Goal: Task Accomplishment & Management: Complete application form

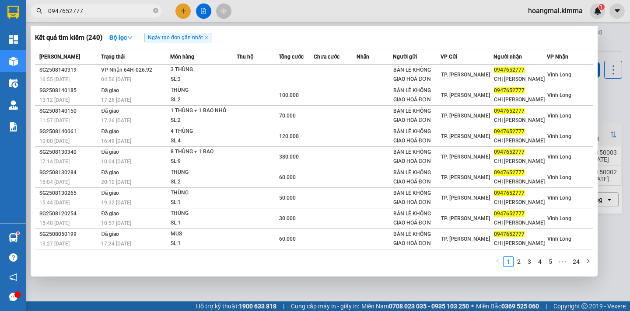
click at [618, 236] on div at bounding box center [315, 155] width 630 height 311
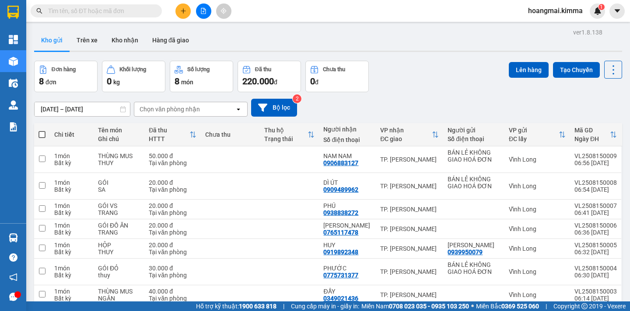
scroll to position [59, 0]
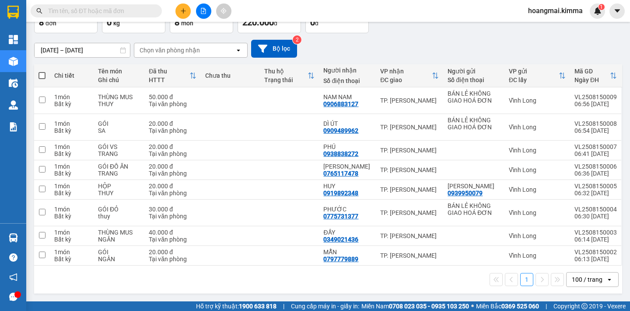
click at [45, 74] on th at bounding box center [42, 75] width 16 height 23
click at [42, 75] on span at bounding box center [41, 75] width 7 height 7
click at [42, 71] on input "checkbox" at bounding box center [42, 71] width 0 height 0
checkbox input "true"
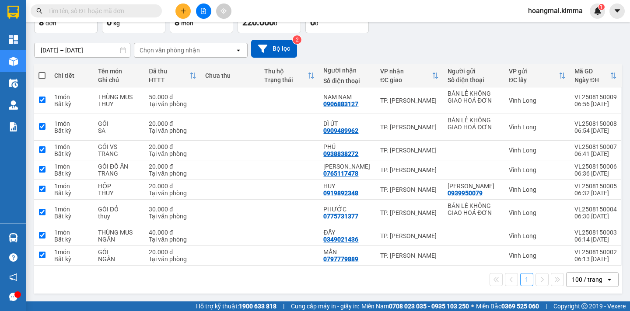
checkbox input "true"
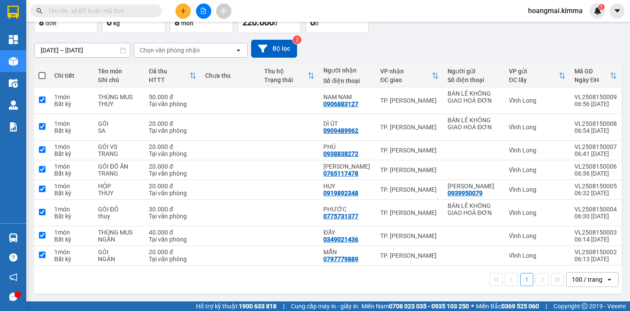
checkbox input "true"
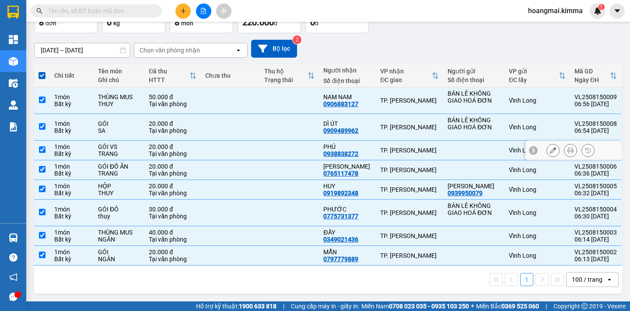
scroll to position [0, 0]
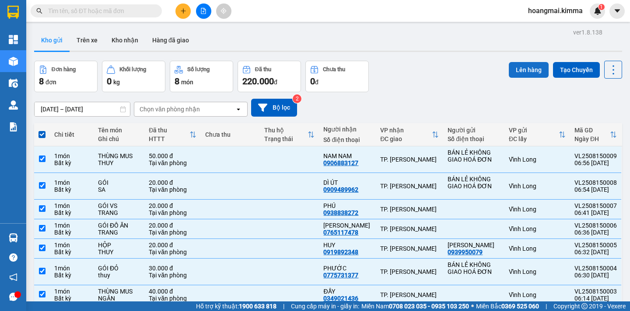
click at [532, 67] on button "Lên hàng" at bounding box center [529, 70] width 40 height 16
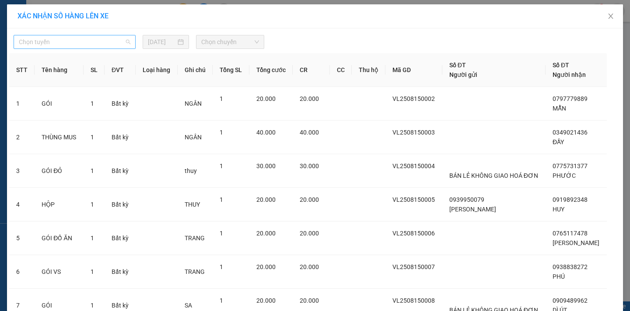
click at [94, 42] on span "Chọn tuyến" at bounding box center [75, 41] width 112 height 13
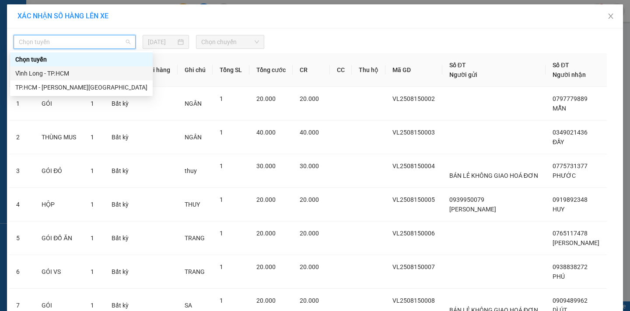
click at [73, 71] on div "Vĩnh Long - TP.HCM" at bounding box center [81, 74] width 132 height 10
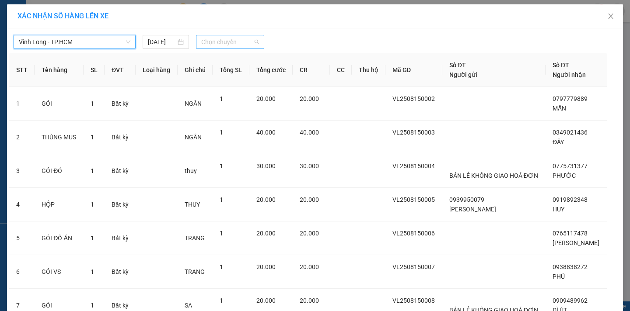
click at [229, 37] on span "Chọn chuyến" at bounding box center [230, 41] width 58 height 13
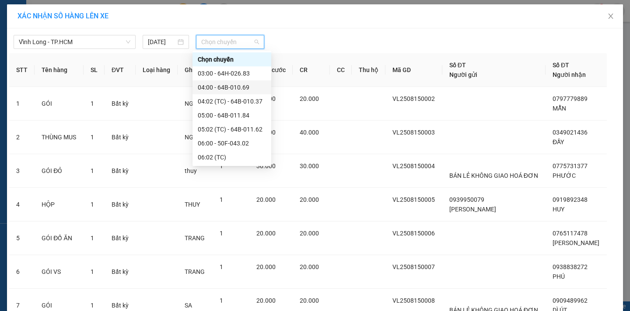
scroll to position [87, 0]
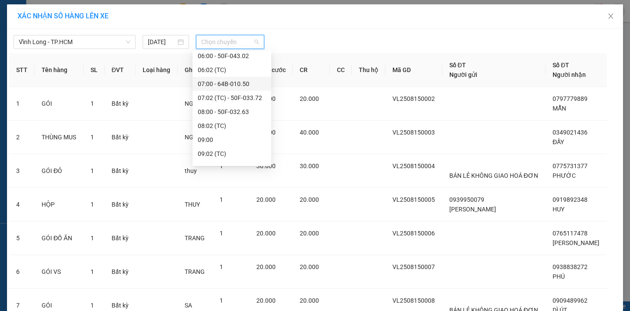
click at [249, 85] on div "07:00 - 64B-010.50" at bounding box center [232, 84] width 68 height 10
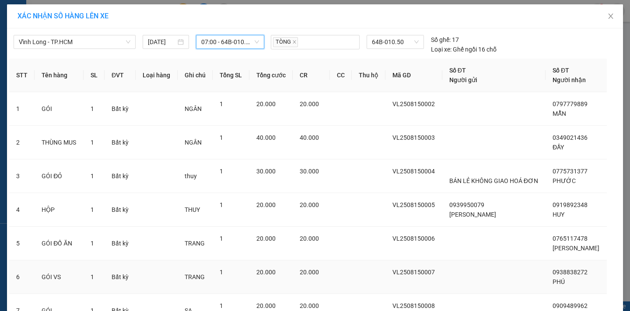
scroll to position [114, 0]
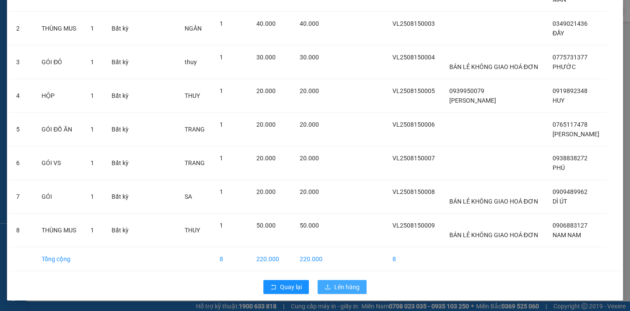
click at [335, 290] on span "Lên hàng" at bounding box center [346, 288] width 25 height 10
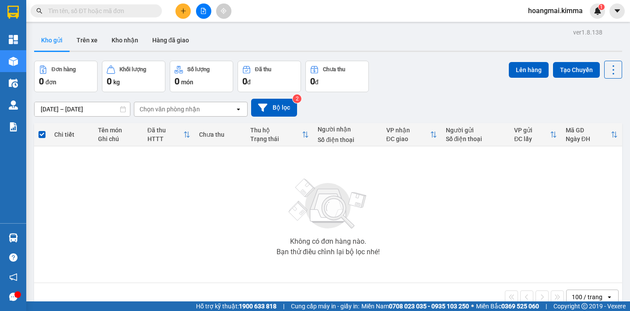
click at [198, 13] on button at bounding box center [203, 10] width 15 height 15
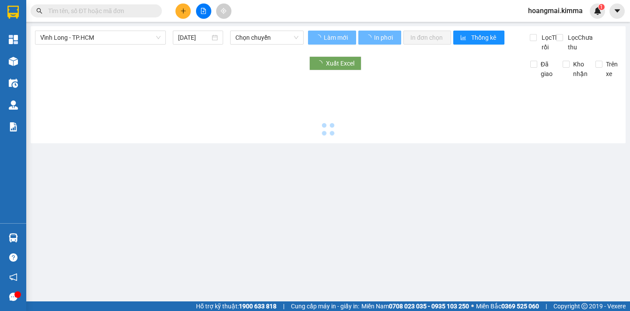
type input "[DATE]"
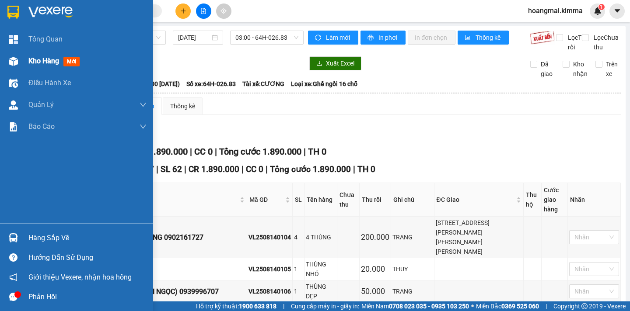
click at [44, 64] on span "Kho hàng" at bounding box center [43, 61] width 31 height 8
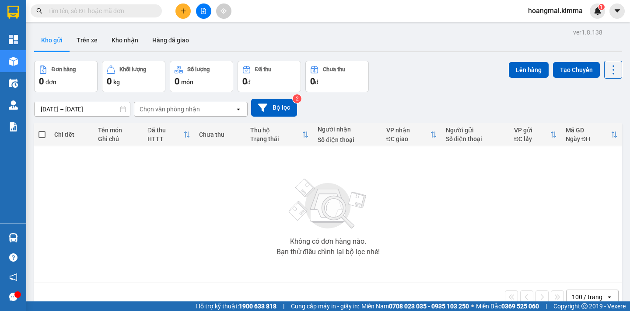
scroll to position [40, 0]
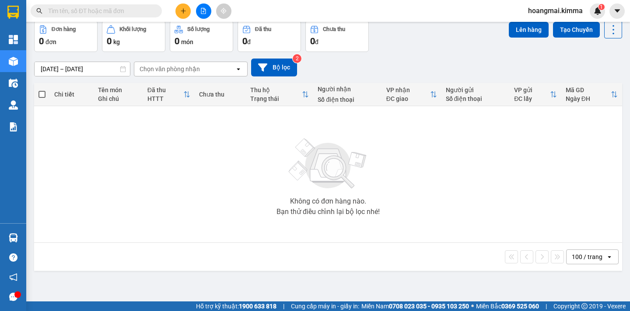
click at [203, 11] on icon "file-add" at bounding box center [203, 11] width 6 height 6
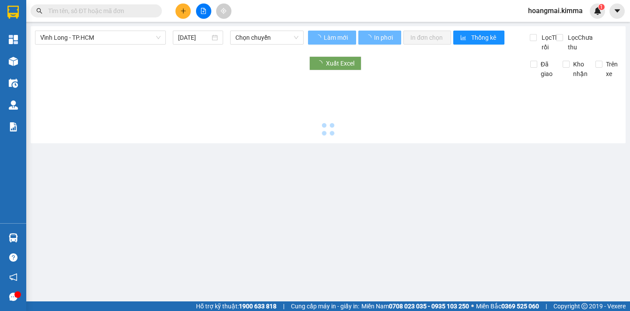
type input "[DATE]"
click at [284, 34] on span "Chọn chuyến" at bounding box center [266, 37] width 63 height 13
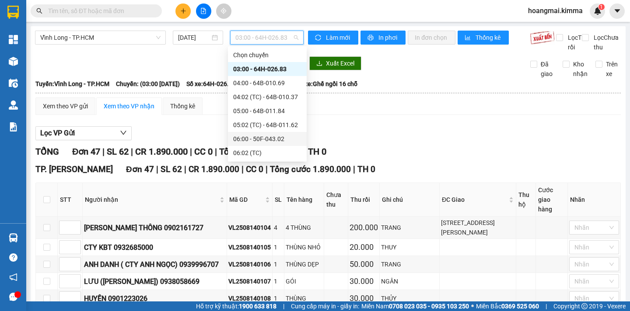
scroll to position [87, 0]
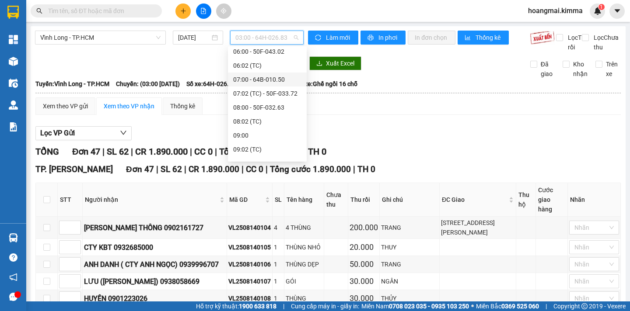
click at [270, 82] on div "07:00 - 64B-010.50" at bounding box center [267, 80] width 68 height 10
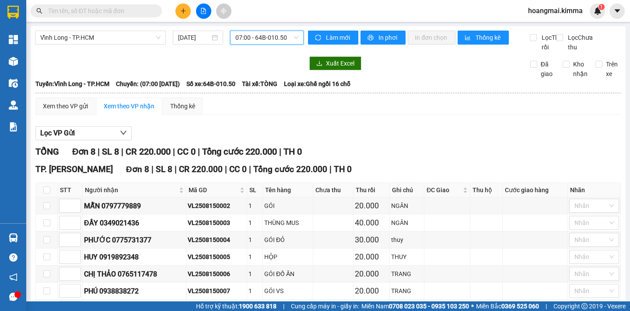
click at [181, 14] on button at bounding box center [182, 10] width 15 height 15
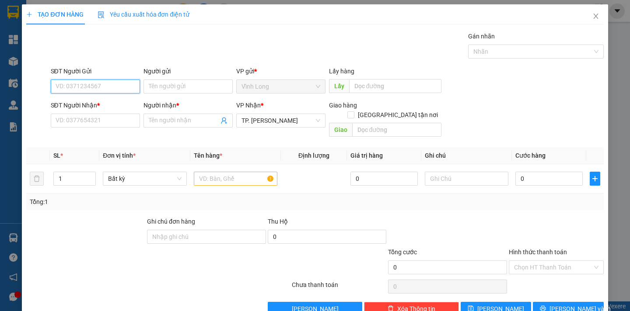
click at [87, 89] on input "SĐT Người Gửi" at bounding box center [95, 87] width 89 height 14
type input "0766919919"
click at [112, 101] on div "0766919919 - PHỤNG CÁ" at bounding box center [93, 104] width 77 height 10
type input "PHỤNG CÁ"
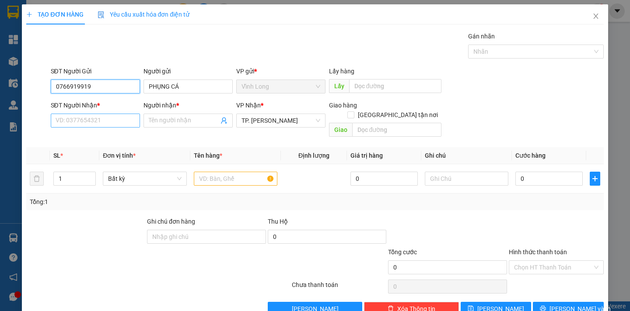
type input "0766919919"
click at [104, 119] on input "SĐT Người Nhận *" at bounding box center [95, 121] width 89 height 14
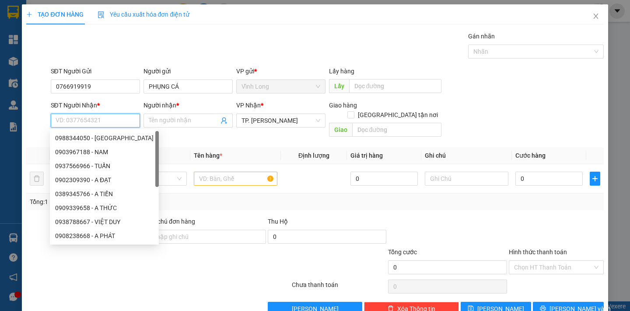
click at [104, 119] on input "SĐT Người Nhận *" at bounding box center [95, 121] width 89 height 14
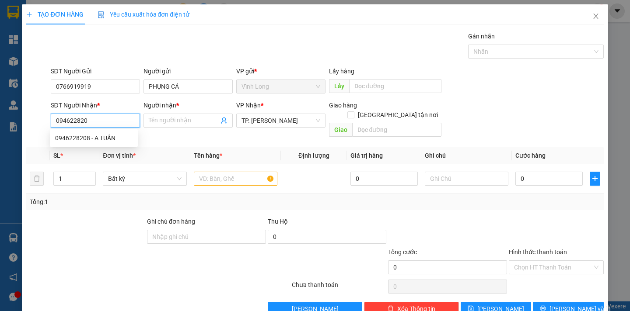
type input "0946228208"
click at [105, 142] on div "0946228208 - A TUẤN" at bounding box center [93, 138] width 77 height 10
type input "A TUẤN"
type input "0946228208"
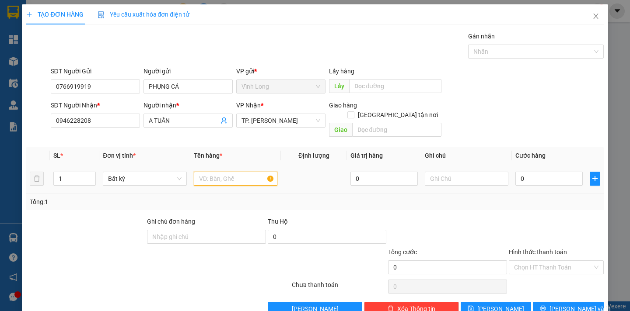
click at [231, 172] on input "text" at bounding box center [236, 179] width 84 height 14
type input "THÙNG DẸP"
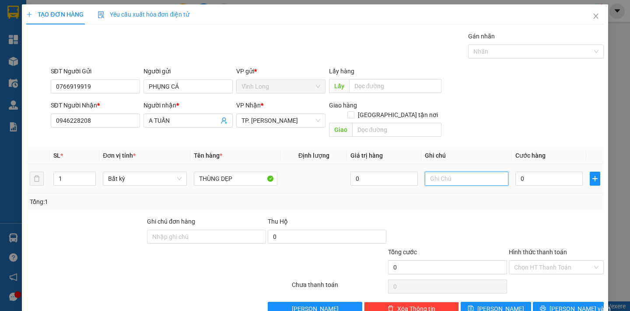
click at [438, 173] on input "text" at bounding box center [467, 179] width 84 height 14
type input "NGÂN"
click at [532, 175] on input "0" at bounding box center [548, 179] width 67 height 14
type input "1"
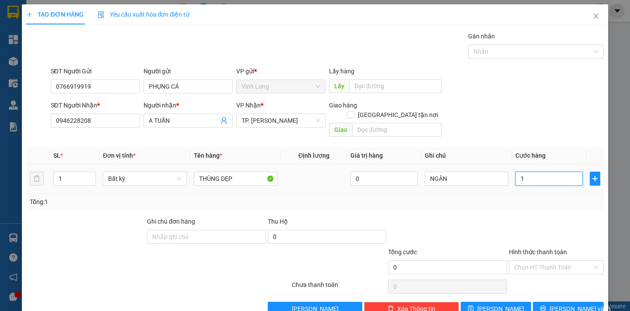
type input "1"
type input "13"
type input "130"
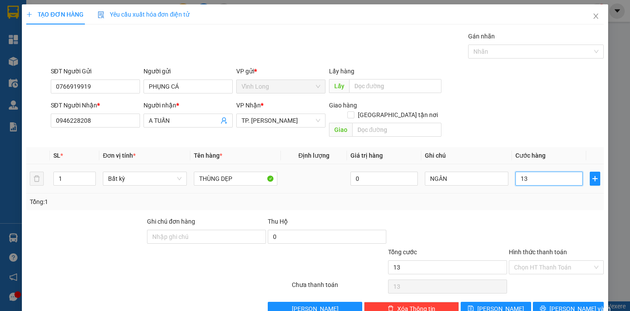
type input "130"
type input "130.000"
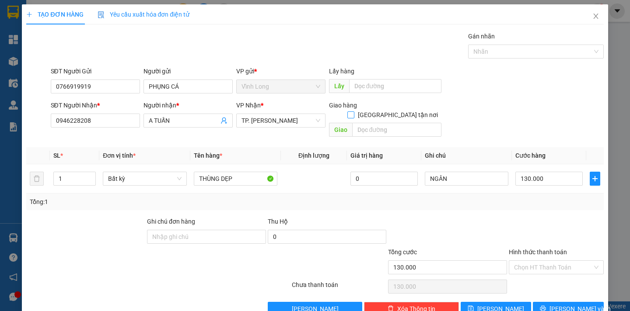
click at [353, 112] on input "Giao tận nơi" at bounding box center [350, 115] width 6 height 6
checkbox input "true"
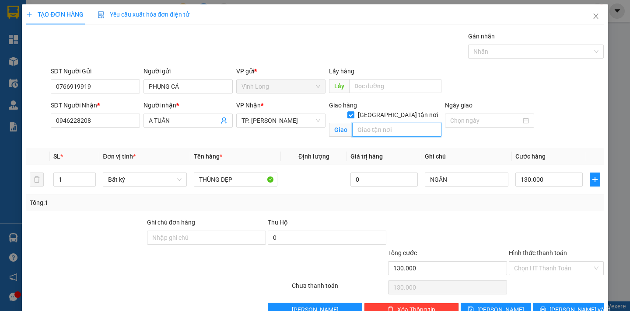
click at [375, 123] on input "text" at bounding box center [396, 130] width 89 height 14
type input "SỐ 1041/80 TRẦN XUÂN SOẠN, P TÂN HƯNG Q7"
drag, startPoint x: 560, startPoint y: 267, endPoint x: 553, endPoint y: 280, distance: 15.5
click at [560, 267] on input "Hình thức thanh toán" at bounding box center [553, 268] width 78 height 13
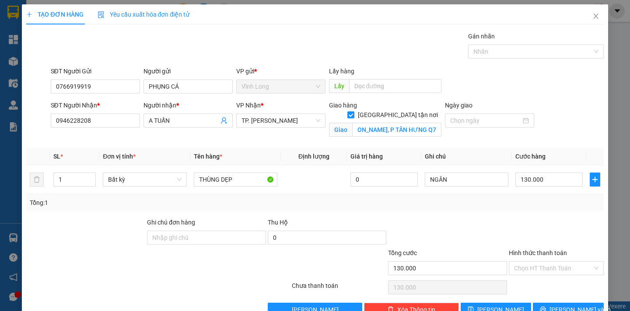
scroll to position [0, 0]
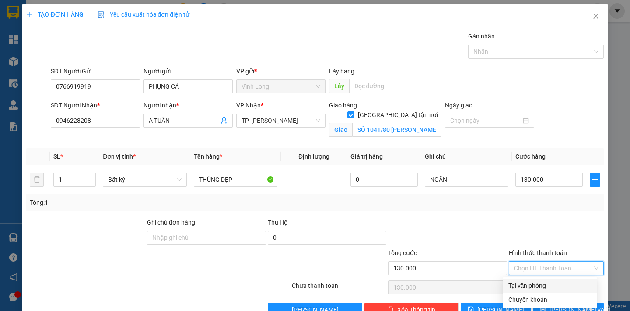
click at [552, 283] on div "Tại văn phòng" at bounding box center [549, 286] width 83 height 10
type input "0"
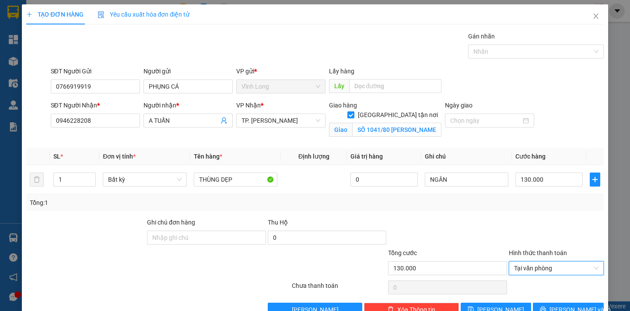
scroll to position [23, 0]
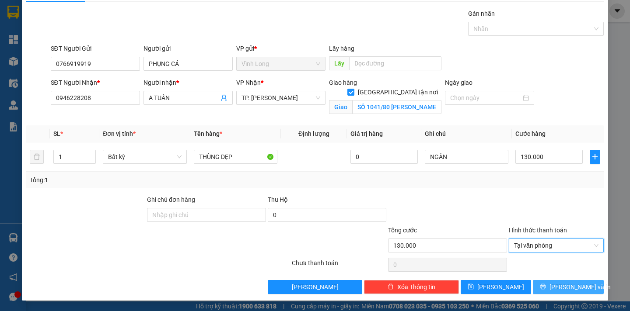
click at [556, 282] on button "Lưu và In" at bounding box center [568, 287] width 70 height 14
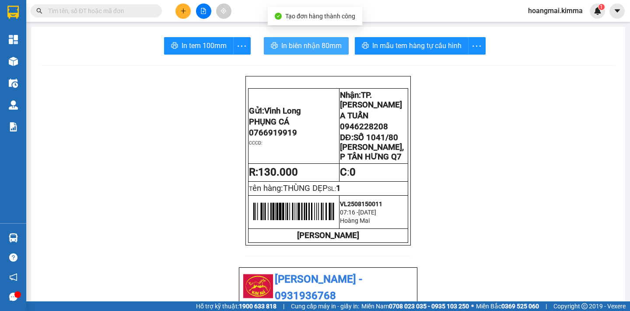
click at [298, 41] on span "In biên nhận 80mm" at bounding box center [311, 45] width 60 height 11
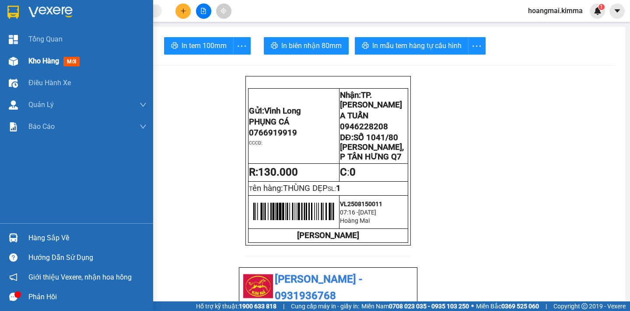
click at [45, 64] on span "Kho hàng" at bounding box center [43, 61] width 31 height 8
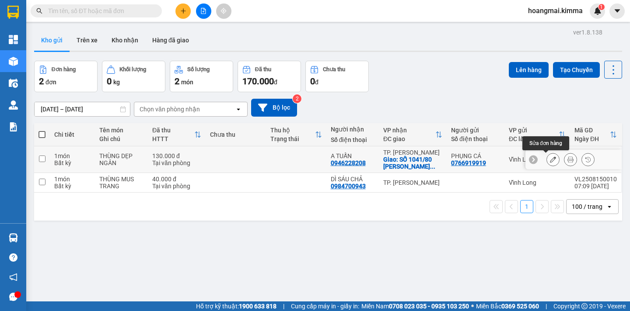
click at [550, 161] on icon at bounding box center [553, 160] width 6 height 6
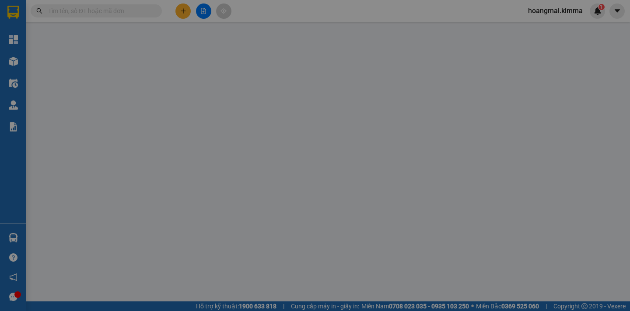
type input "0766919919"
type input "PHỤNG CÁ"
type input "0946228208"
type input "A TUẤN"
checkbox input "true"
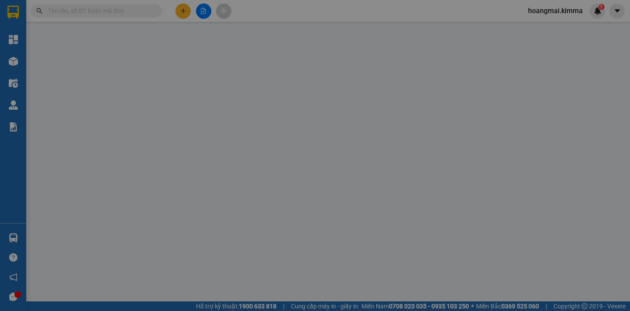
type input "SỐ 1041/80 TRẦN XUÂN SOẠN, P TÂN HƯNG Q7"
type input "130.000"
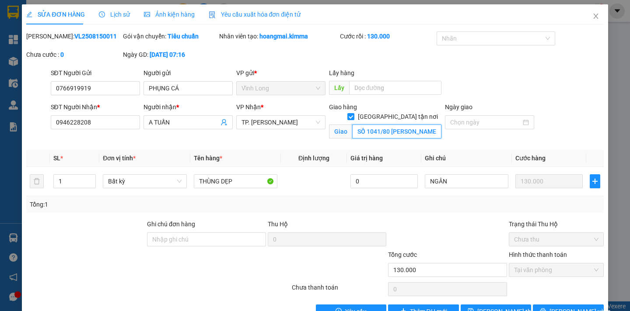
click at [401, 125] on input "SỐ 1041/80 TRẦN XUÂN SOẠN, P TÂN HƯNG Q7" at bounding box center [396, 132] width 89 height 14
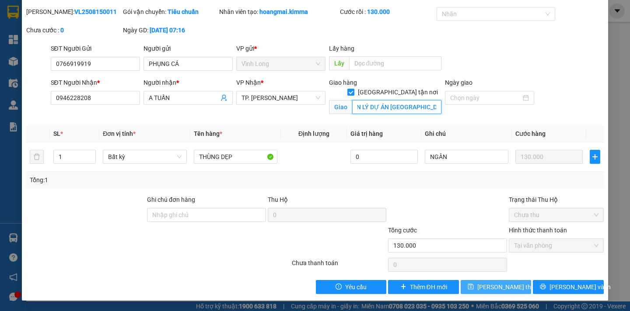
type input "SỐ 1041/80 TRẦN XUÂN SOẠN, P TÂN HƯNG Q7 (BAN QUẢN LÝ DỰ ÁN MỸ THUẬN)"
click at [482, 287] on span "Lưu thay đổi" at bounding box center [512, 288] width 70 height 10
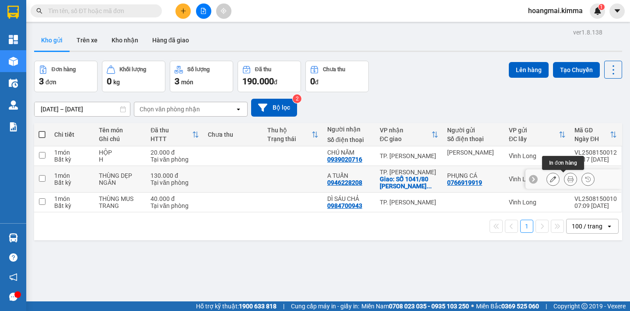
click at [567, 180] on icon at bounding box center [570, 179] width 6 height 6
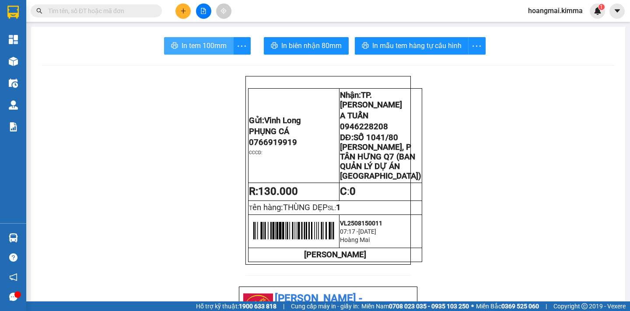
click at [202, 43] on span "In tem 100mm" at bounding box center [204, 45] width 45 height 11
click at [196, 46] on span "In tem 100mm" at bounding box center [204, 45] width 45 height 11
